Goal: Use online tool/utility: Use online tool/utility

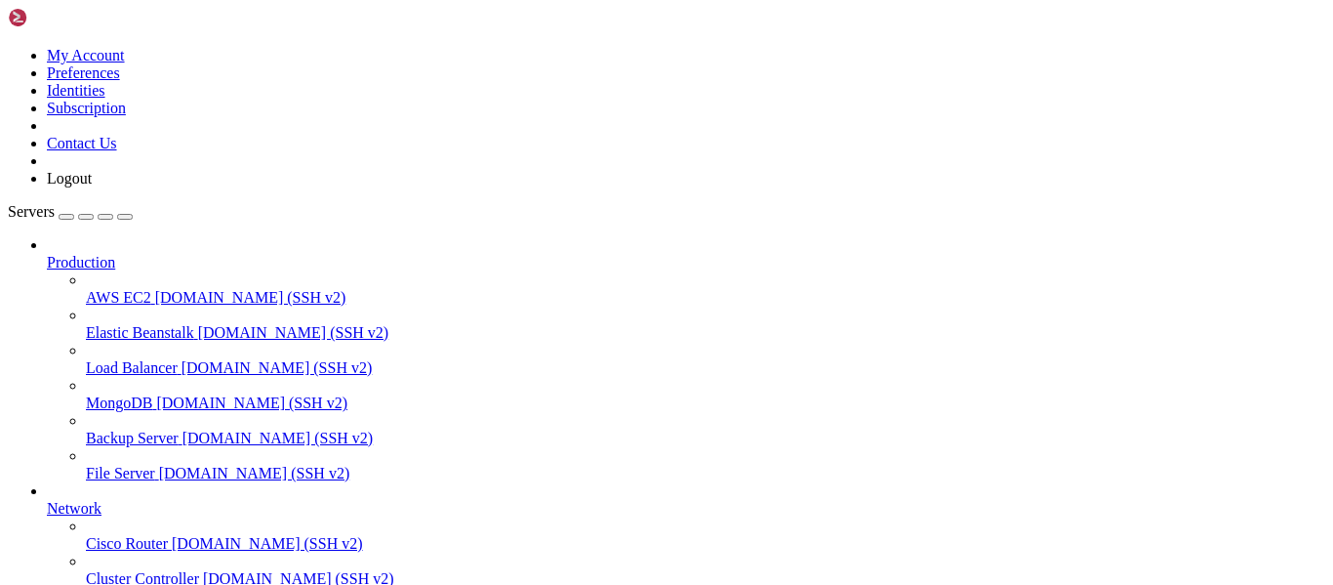
scroll to position [88, 0]
click at [8, 47] on link at bounding box center [8, 47] width 0 height 0
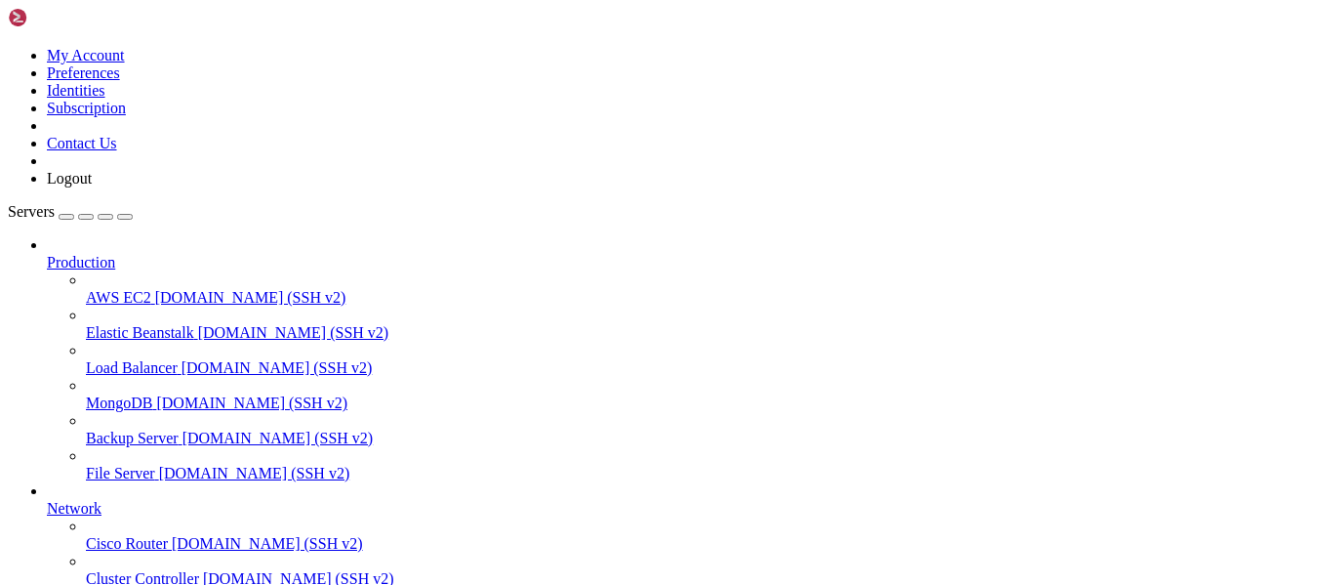
scroll to position [6253, 0]
